Goal: Register for event/course: Sign up to attend an event or enroll in a course

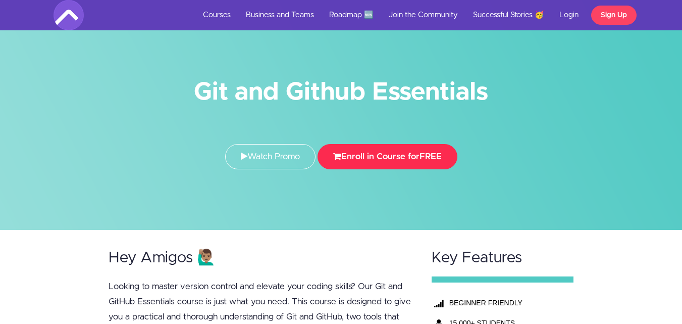
click at [408, 153] on button "Enroll in Course for FREE" at bounding box center [388, 156] width 140 height 25
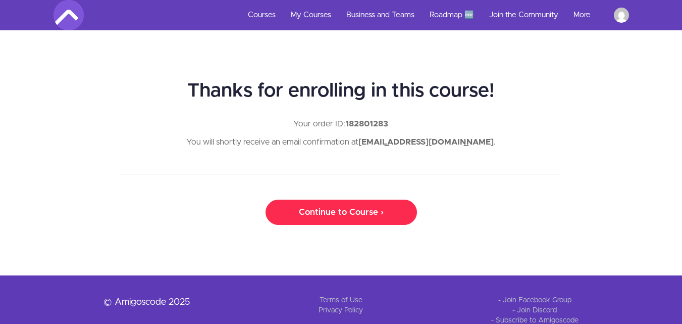
click at [330, 209] on link "Continue to Course ›" at bounding box center [341, 211] width 151 height 25
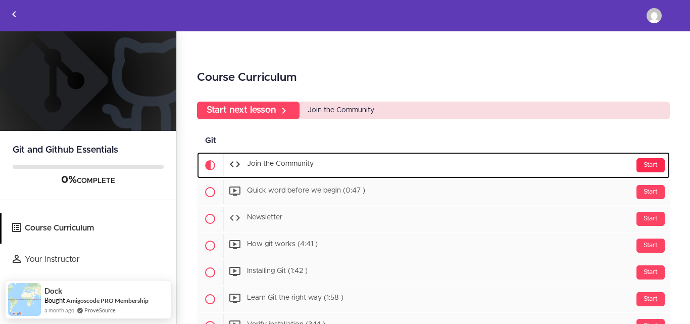
click at [647, 160] on div "Start" at bounding box center [650, 165] width 28 height 14
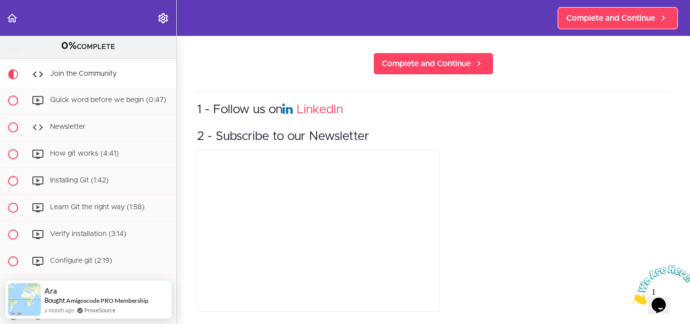
scroll to position [391, 0]
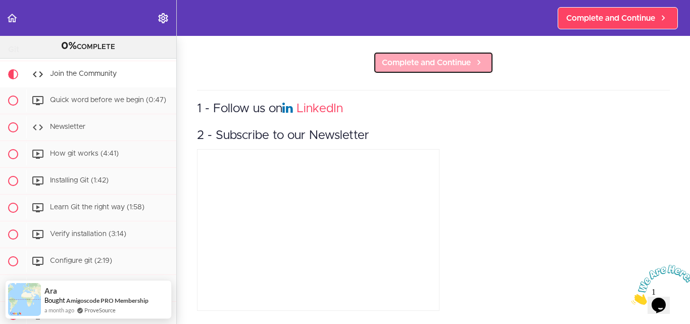
click at [383, 57] on span "Complete and Continue" at bounding box center [426, 63] width 89 height 12
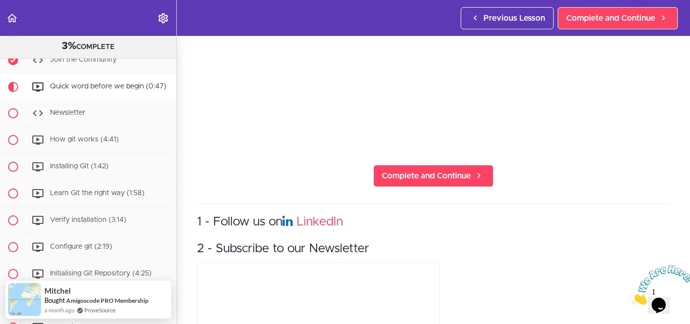
scroll to position [202, 0]
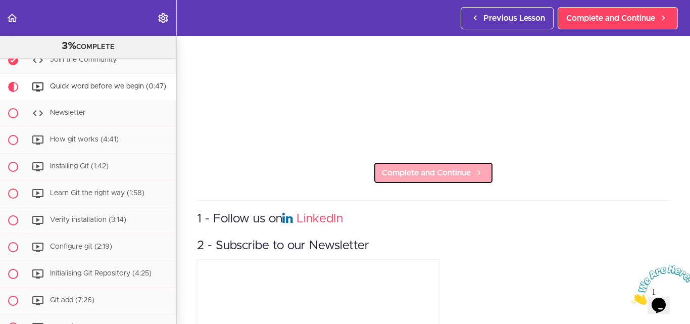
click at [442, 167] on span "Complete and Continue" at bounding box center [426, 173] width 89 height 12
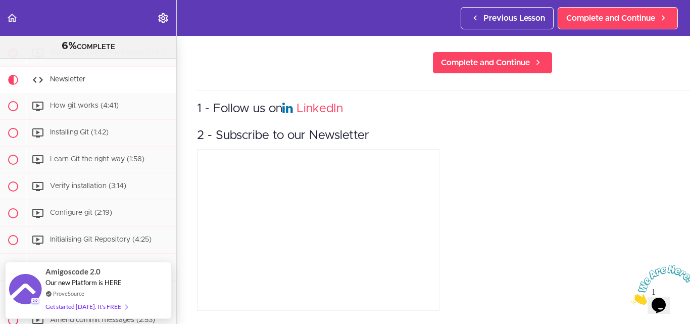
scroll to position [61, 0]
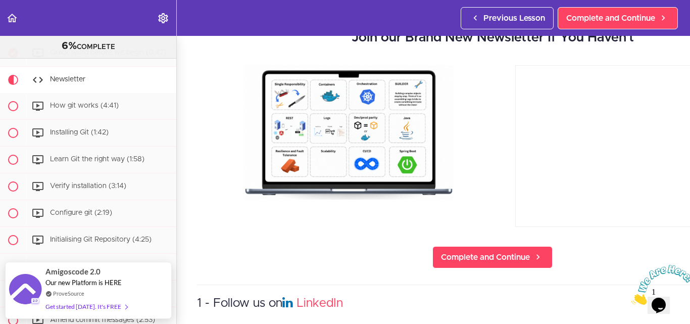
click at [500, 230] on div at bounding box center [636, 147] width 273 height 165
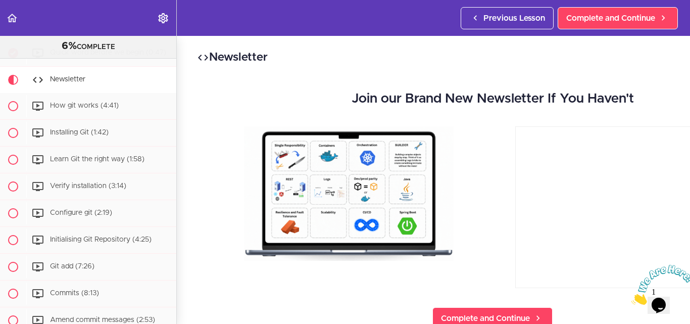
scroll to position [151, 0]
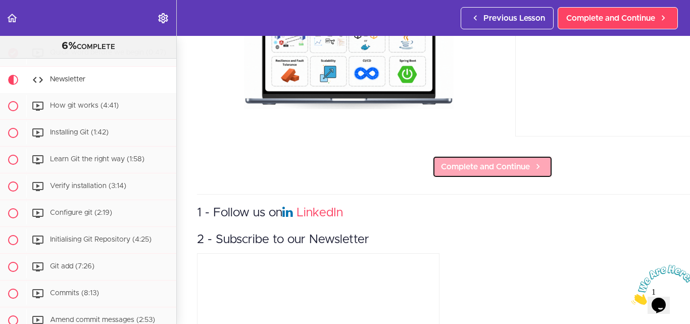
click at [538, 167] on use at bounding box center [537, 166] width 3 height 5
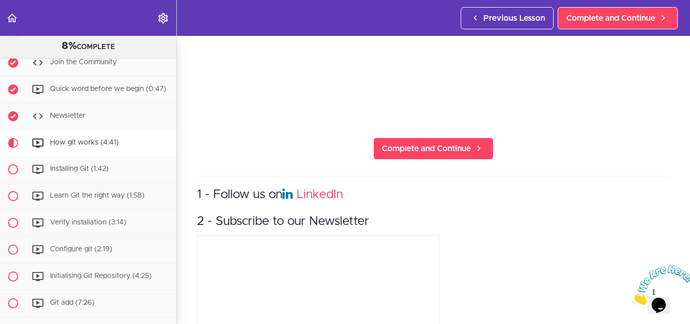
scroll to position [252, 0]
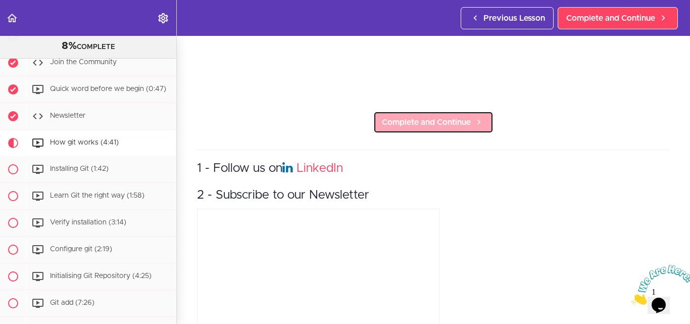
click at [445, 122] on span "Complete and Continue" at bounding box center [426, 122] width 89 height 12
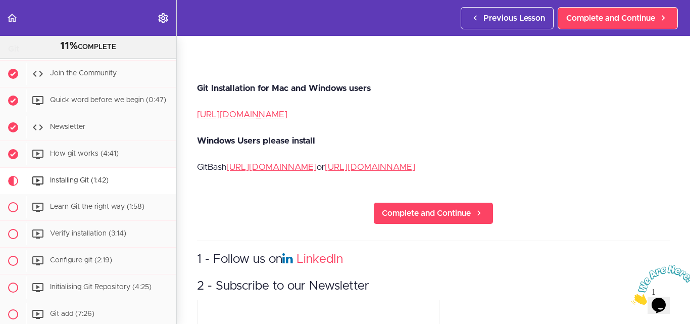
scroll to position [303, 0]
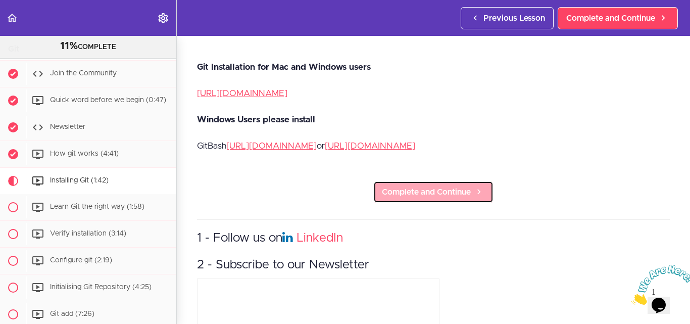
click at [436, 186] on span "Complete and Continue" at bounding box center [426, 192] width 89 height 12
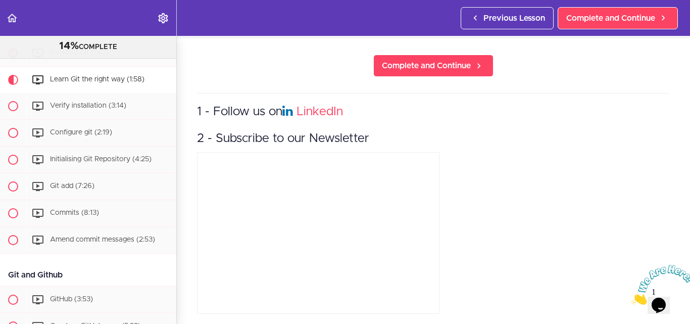
scroll to position [442, 0]
